Goal: Transaction & Acquisition: Book appointment/travel/reservation

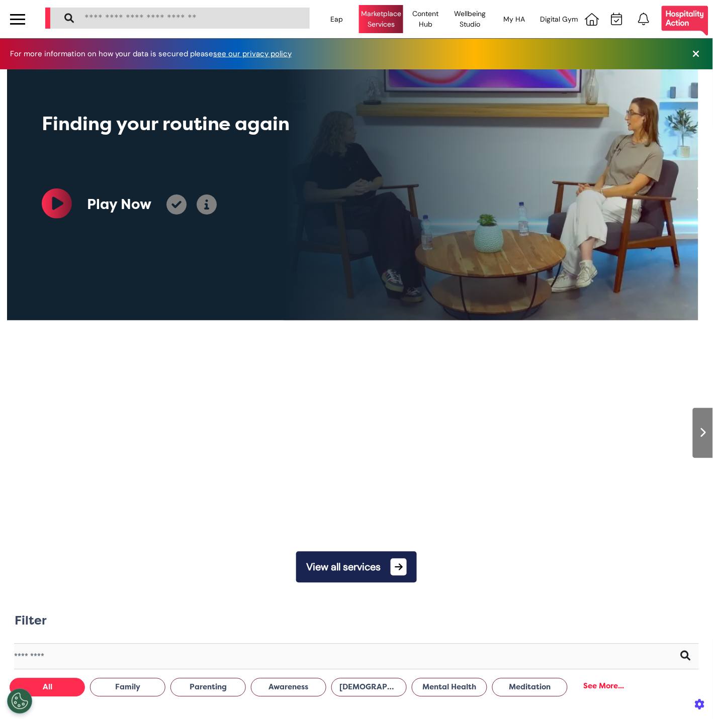
scroll to position [0, 355]
click at [377, 21] on div "Marketplace Services" at bounding box center [381, 19] width 44 height 28
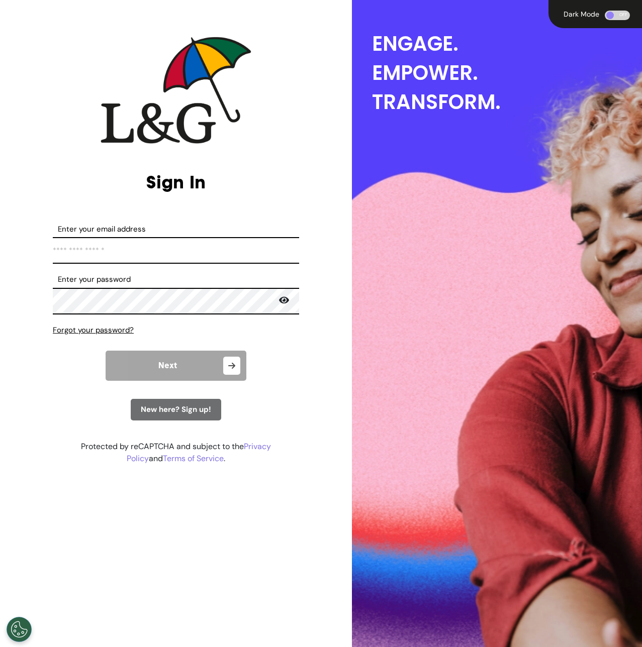
click at [174, 250] on input "Enter your email address" at bounding box center [176, 250] width 246 height 27
type input "**********"
click at [190, 252] on input "**********" at bounding box center [176, 250] width 246 height 27
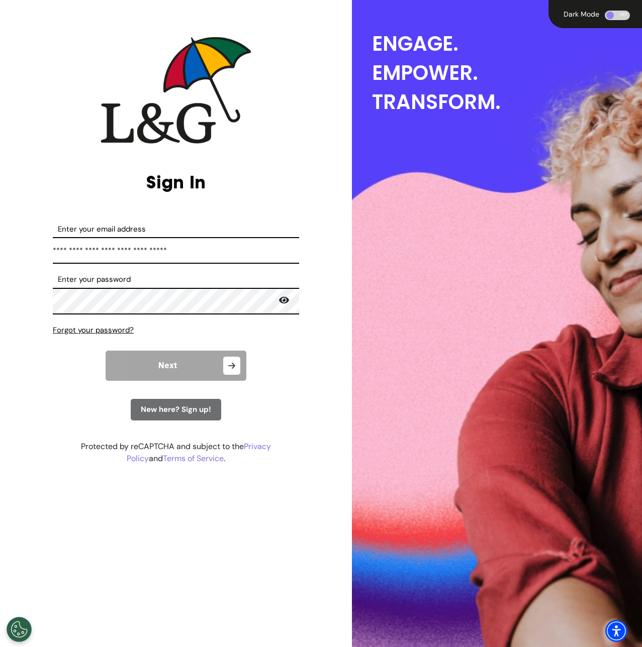
click at [190, 252] on input "**********" at bounding box center [176, 250] width 246 height 27
type input "**********"
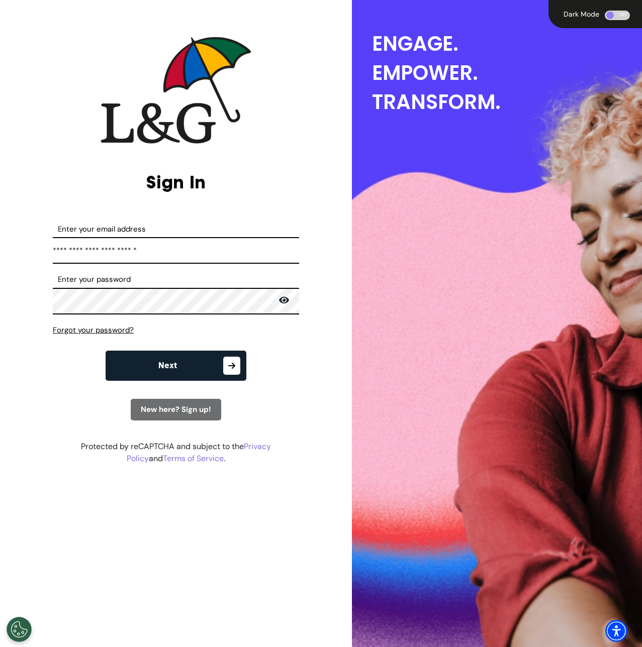
click at [178, 350] on form "**********" at bounding box center [176, 322] width 246 height 197
click at [179, 355] on button "Next" at bounding box center [176, 366] width 141 height 30
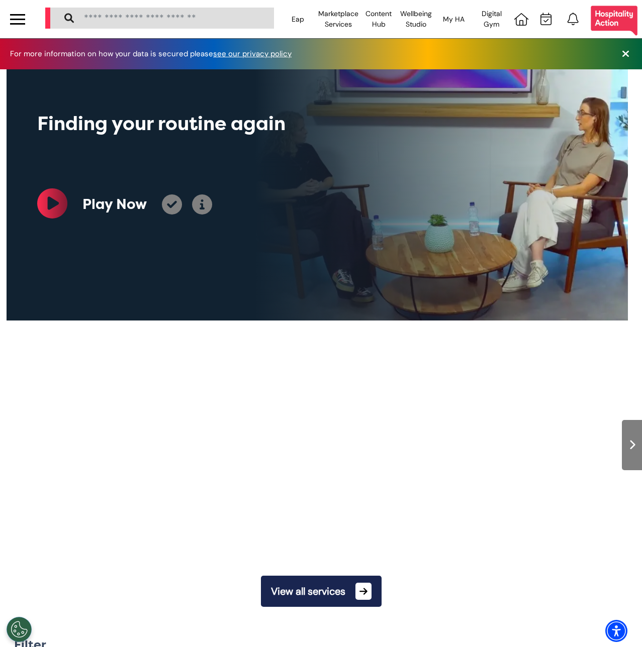
scroll to position [0, 401]
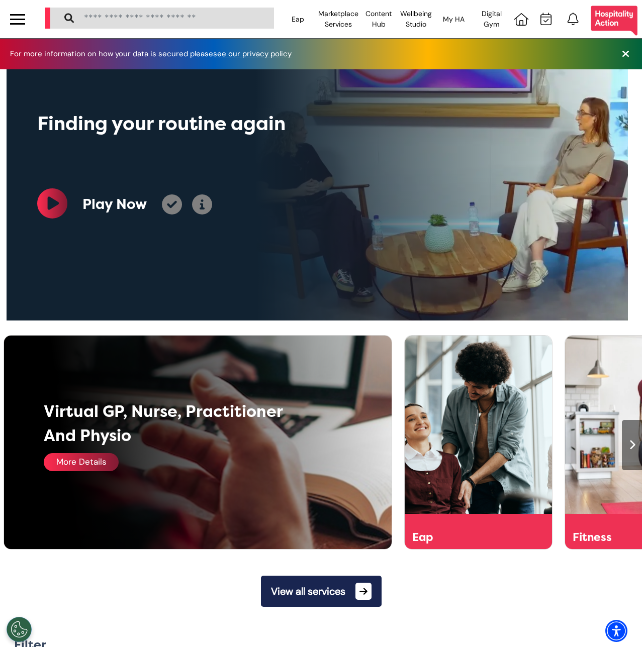
click at [71, 464] on div "More Details" at bounding box center [81, 462] width 75 height 18
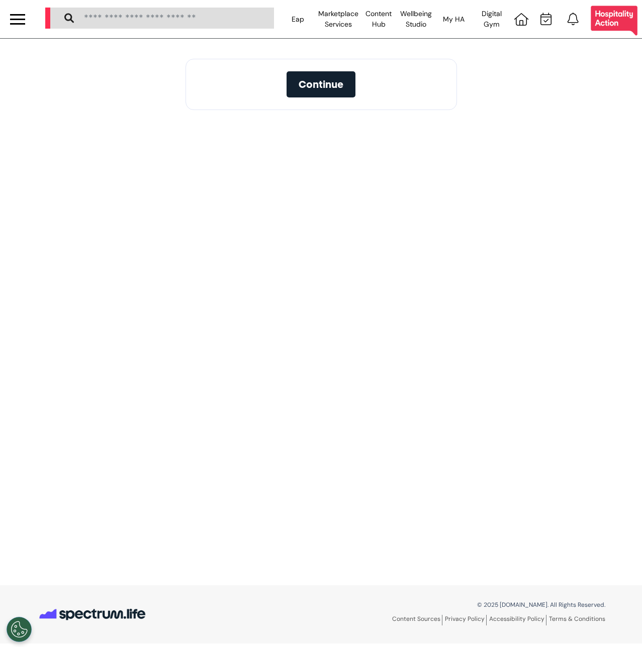
select select "**"
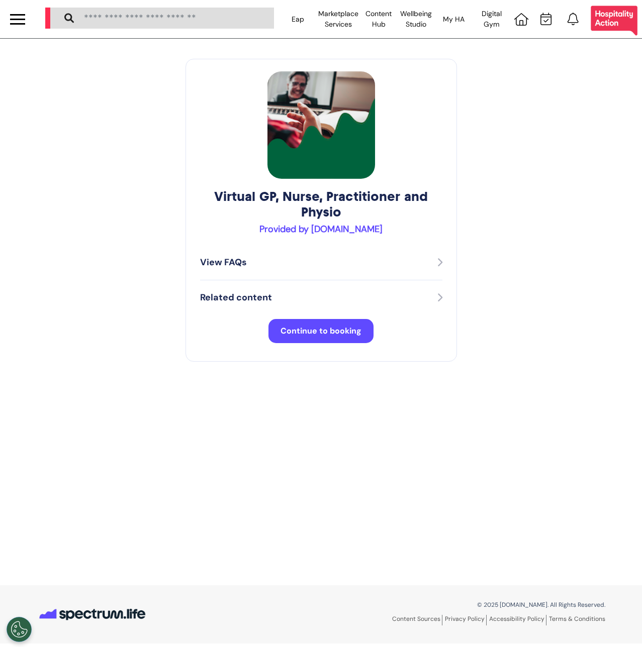
click at [328, 331] on span "Continue to booking" at bounding box center [320, 331] width 81 height 11
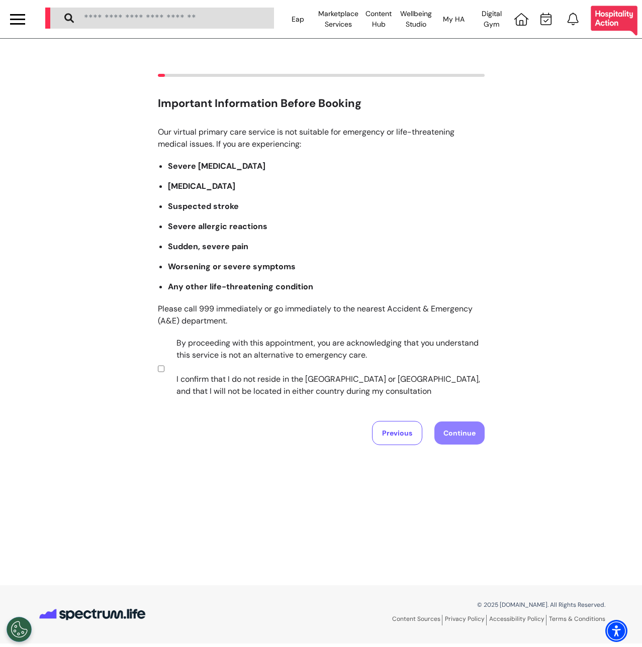
click at [249, 355] on label "By proceeding with this appointment, you are acknowledging that you understand …" at bounding box center [323, 367] width 315 height 60
click at [451, 434] on button "Continue" at bounding box center [459, 433] width 50 height 23
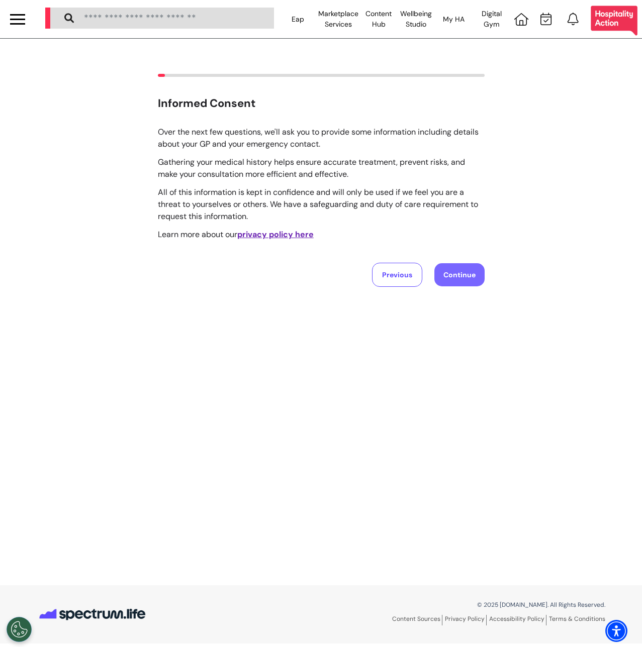
click at [464, 279] on button "Continue" at bounding box center [459, 274] width 50 height 23
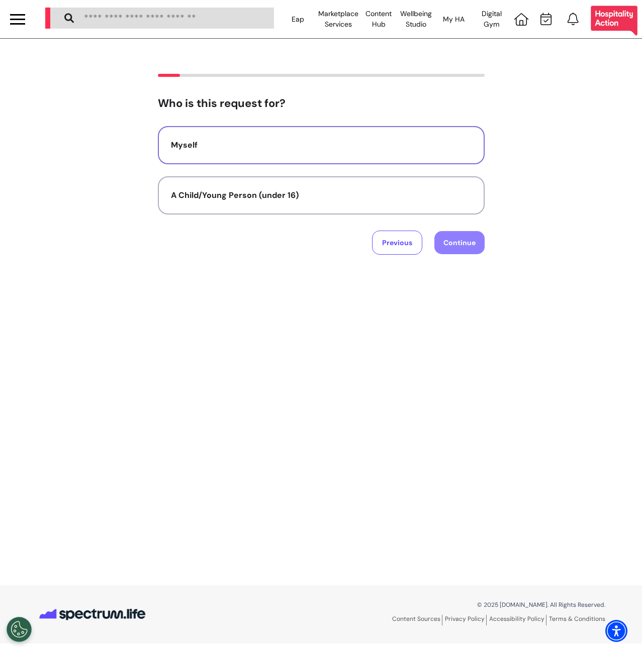
click at [379, 149] on div "Myself" at bounding box center [321, 145] width 301 height 12
click at [473, 240] on button "Continue" at bounding box center [459, 242] width 50 height 23
select select "******"
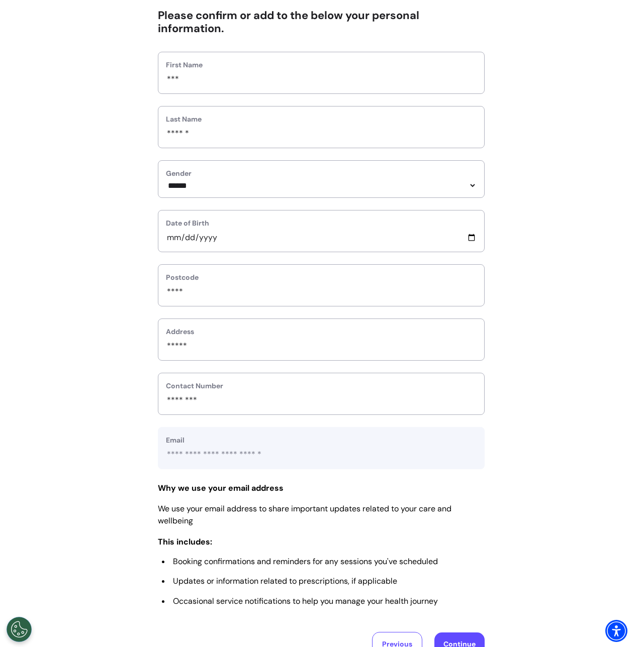
scroll to position [193, 0]
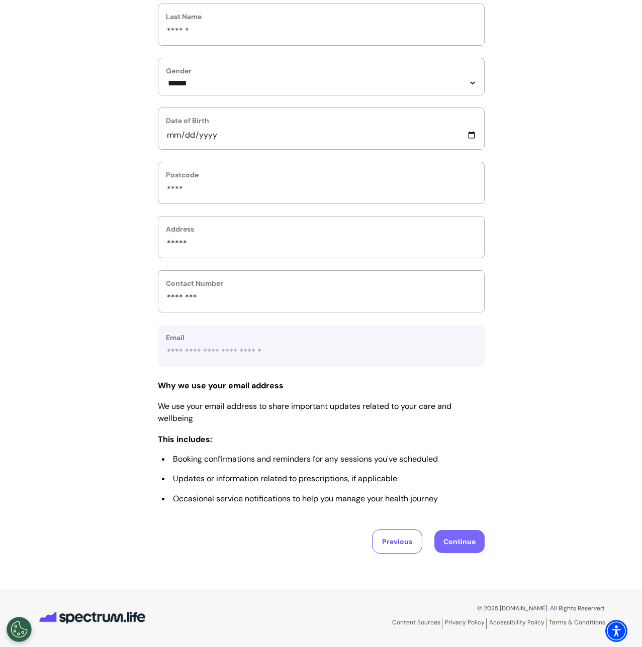
click at [465, 537] on button "Continue" at bounding box center [459, 541] width 50 height 23
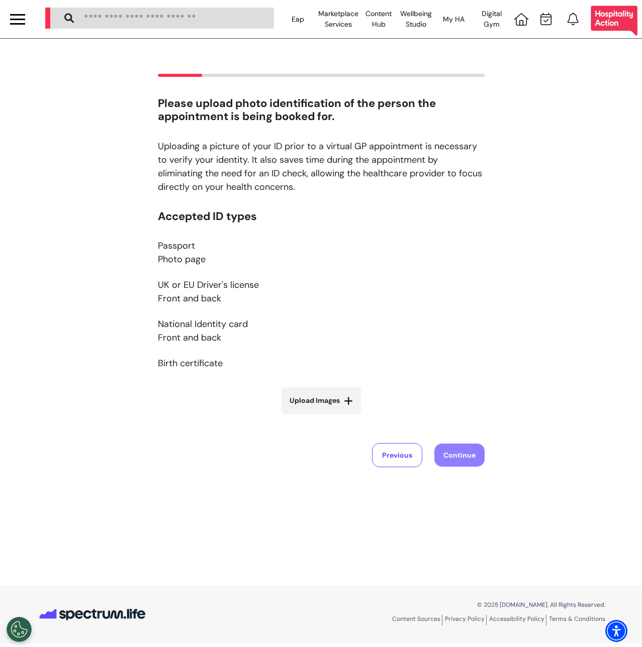
scroll to position [0, 0]
click at [325, 408] on label "Upload Images" at bounding box center [320, 400] width 79 height 27
click at [325, 417] on input "Upload Images" at bounding box center [321, 422] width 120 height 11
type input "**********"
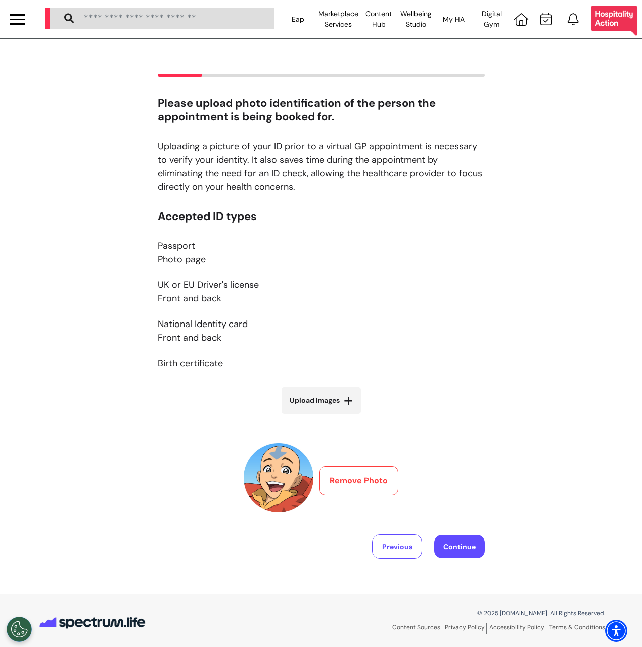
click at [438, 560] on div "Please upload photo identification of the person the appointment is being booke…" at bounding box center [321, 316] width 642 height 555
click at [445, 553] on button "Continue" at bounding box center [459, 546] width 50 height 23
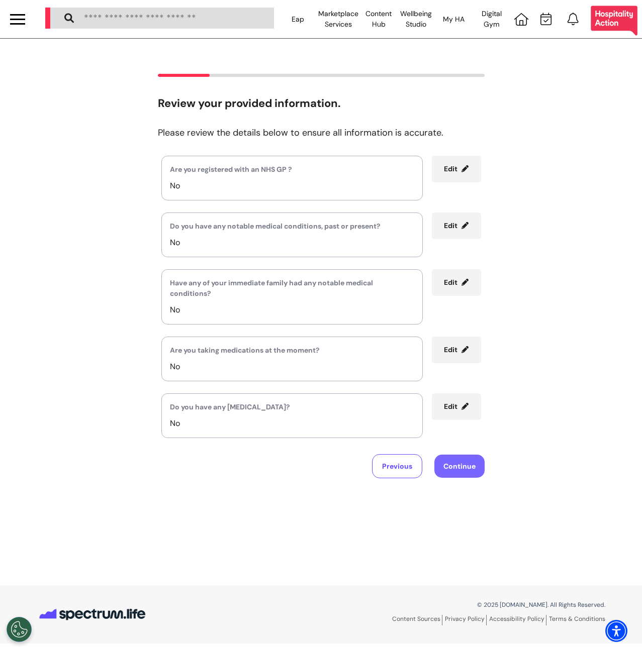
click at [468, 467] on button "Continue" at bounding box center [459, 466] width 50 height 23
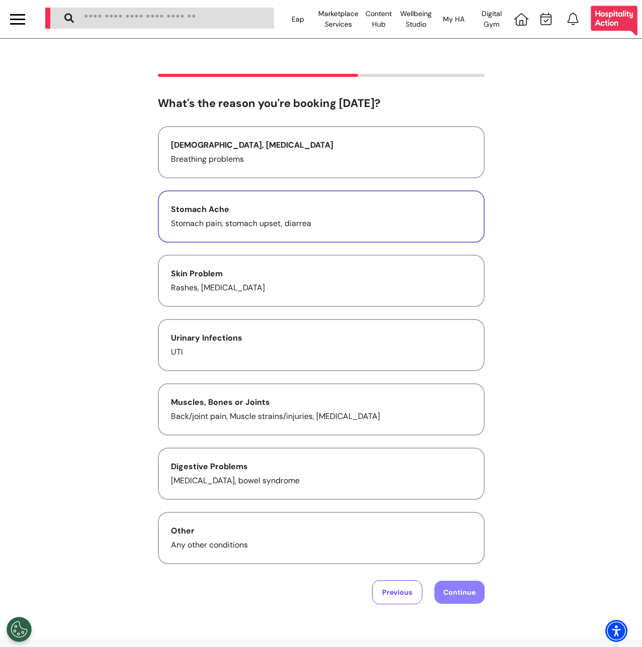
click at [302, 218] on p "Stomach pain, stomach upset, diarrea" at bounding box center [321, 224] width 301 height 12
click at [455, 601] on button "Continue" at bounding box center [459, 592] width 50 height 23
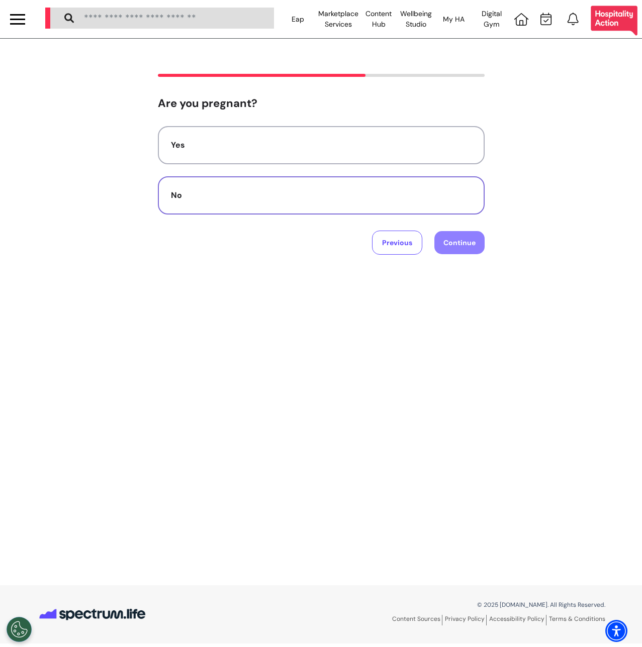
click at [282, 211] on button "No" at bounding box center [321, 195] width 327 height 38
click at [474, 254] on button "Continue" at bounding box center [459, 242] width 50 height 23
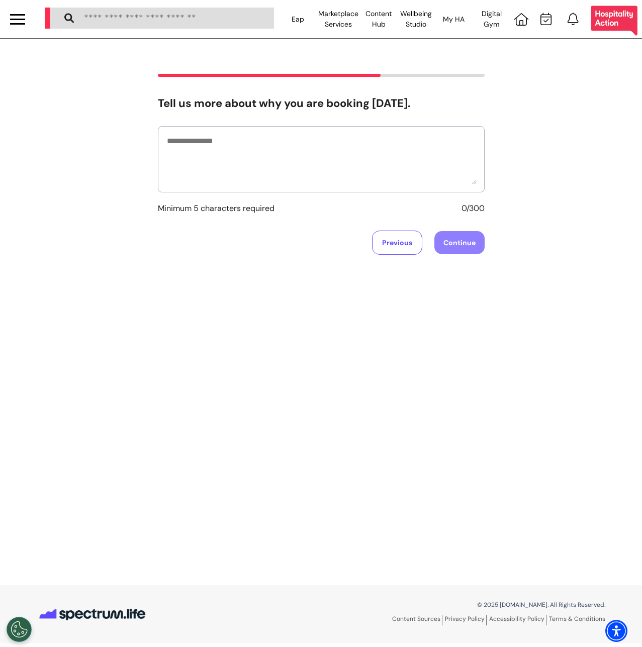
click at [348, 132] on div at bounding box center [321, 159] width 327 height 66
click at [346, 149] on textarea at bounding box center [321, 159] width 311 height 50
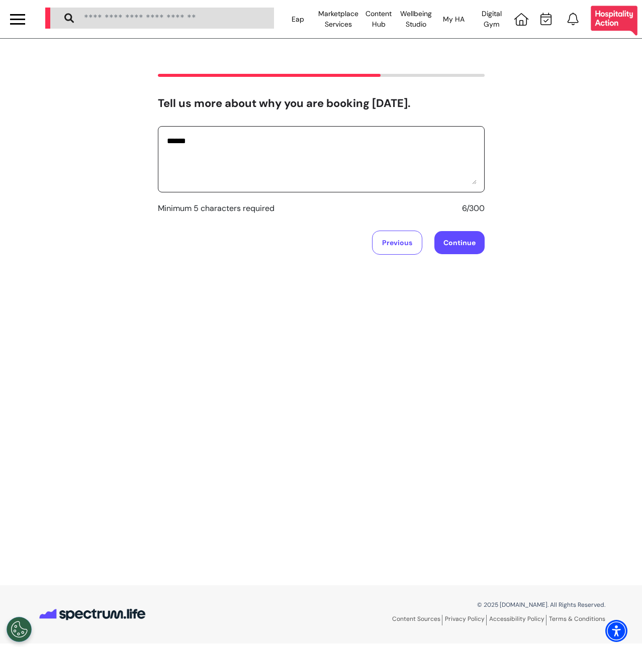
type textarea "******"
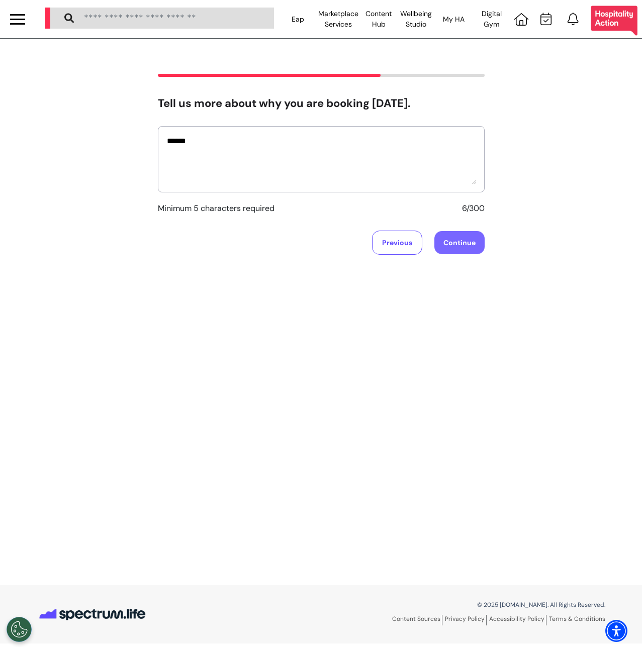
click at [460, 238] on button "Continue" at bounding box center [459, 242] width 50 height 23
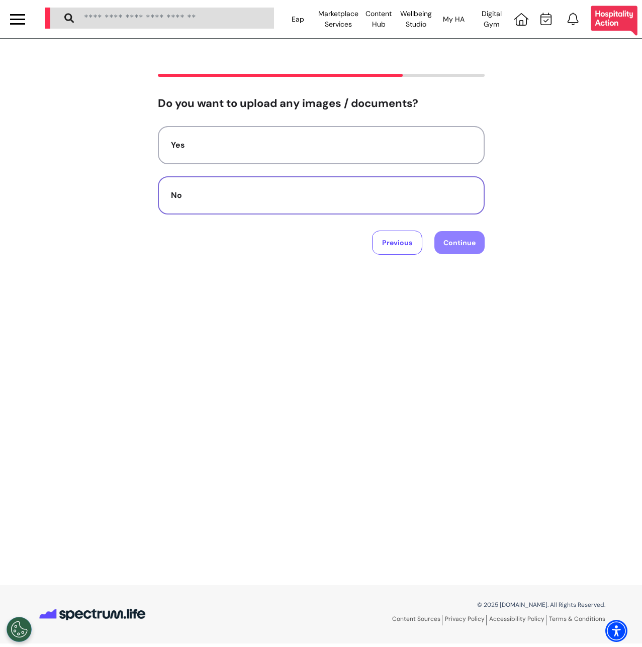
click at [354, 192] on div "No" at bounding box center [321, 195] width 301 height 12
click at [475, 253] on button "Continue" at bounding box center [459, 242] width 50 height 23
click at [395, 194] on div "Audio" at bounding box center [321, 195] width 301 height 12
click at [469, 247] on button "Continue" at bounding box center [459, 242] width 50 height 23
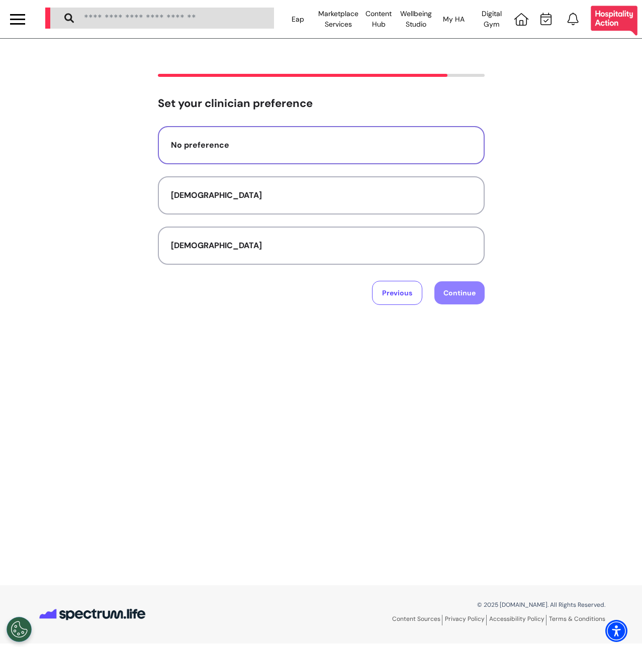
click at [255, 141] on div "No preference" at bounding box center [321, 145] width 301 height 12
click at [449, 295] on button "Continue" at bounding box center [459, 292] width 50 height 23
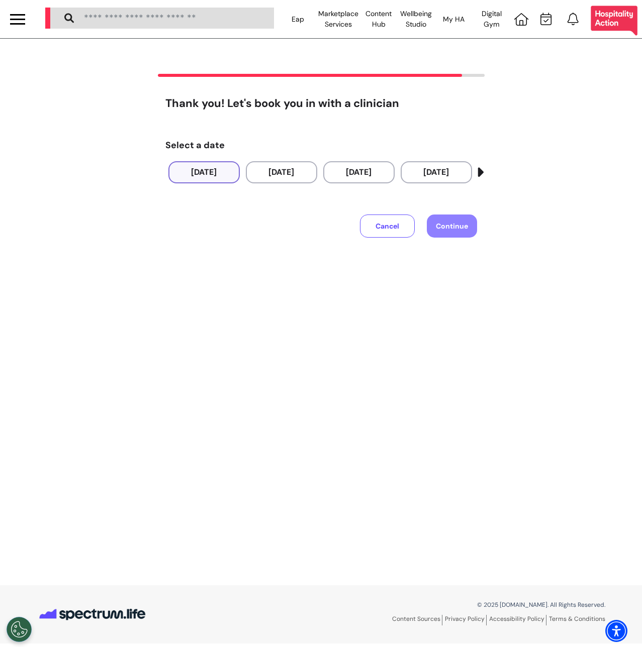
click at [195, 171] on button "18 Sep 2025" at bounding box center [203, 172] width 71 height 22
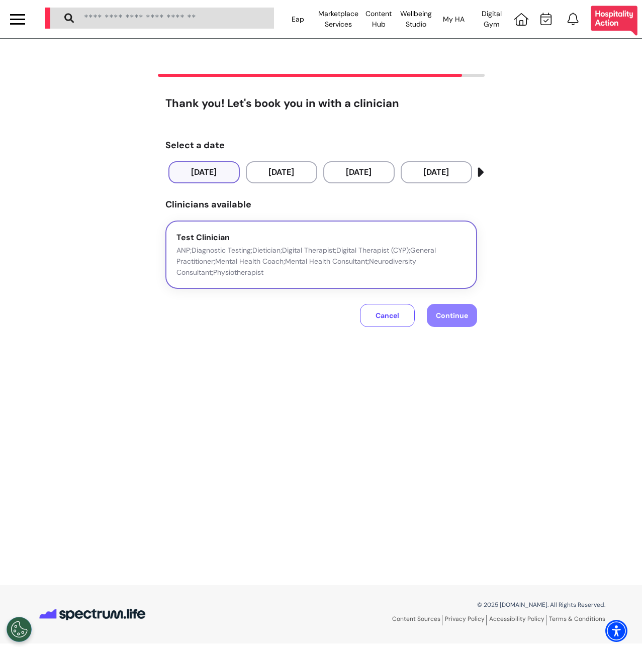
click at [379, 258] on p "ANP;Diagnostic Testing;Dietician;Digital Therapist;Digital Therapist (CYP);Gene…" at bounding box center [320, 261] width 289 height 33
click at [444, 317] on span "Continue" at bounding box center [452, 315] width 32 height 9
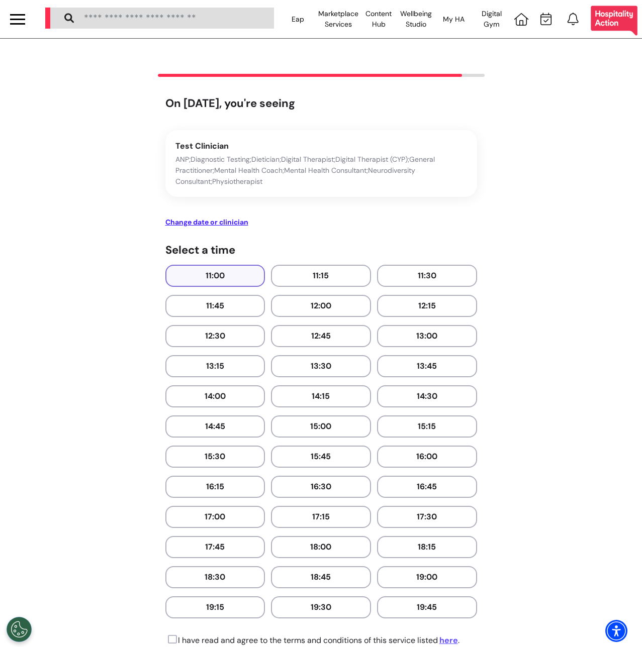
click at [187, 282] on button "11:00" at bounding box center [215, 276] width 100 height 22
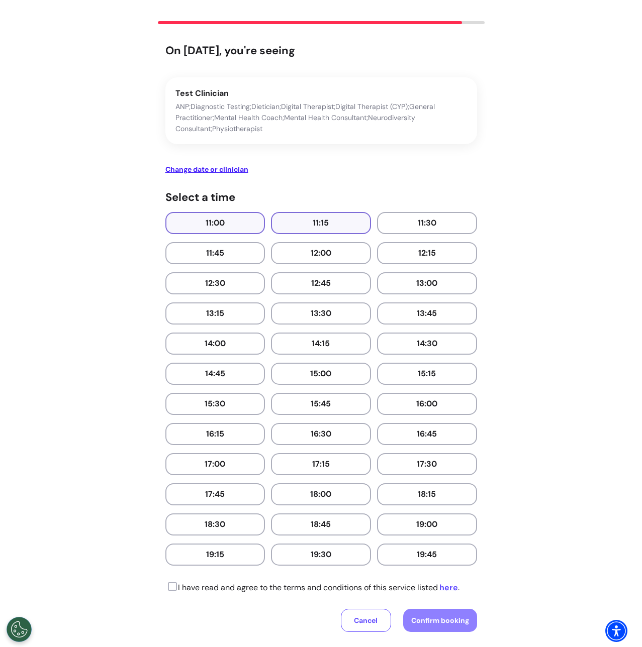
scroll to position [166, 0]
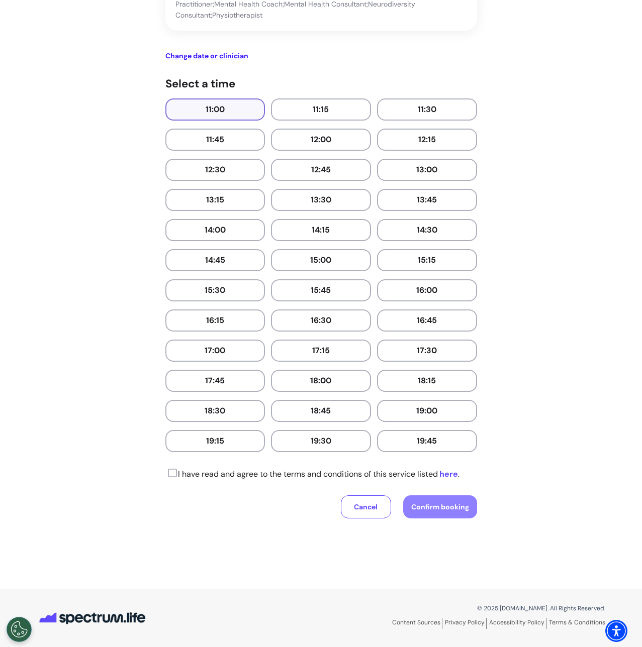
click at [450, 477] on link "here" at bounding box center [448, 474] width 20 height 11
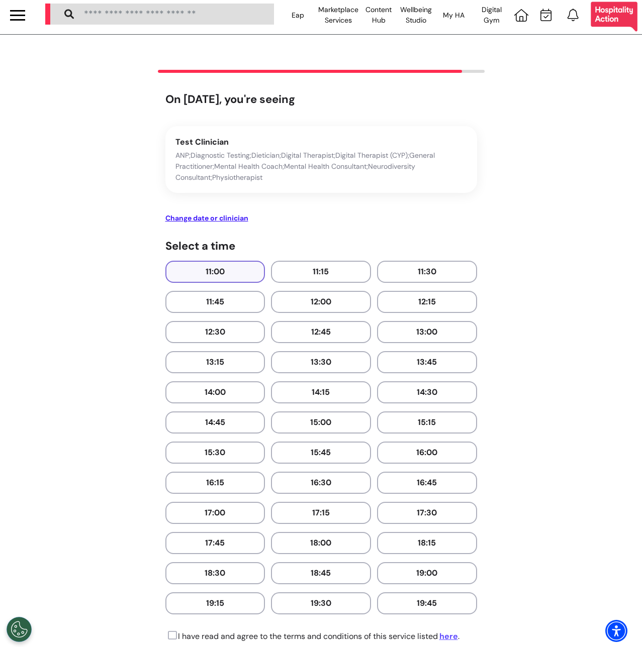
scroll to position [0, 0]
